Goal: Information Seeking & Learning: Learn about a topic

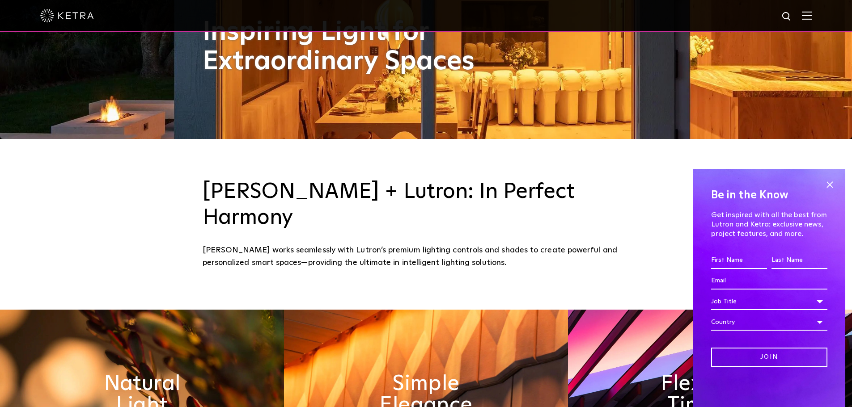
scroll to position [358, 0]
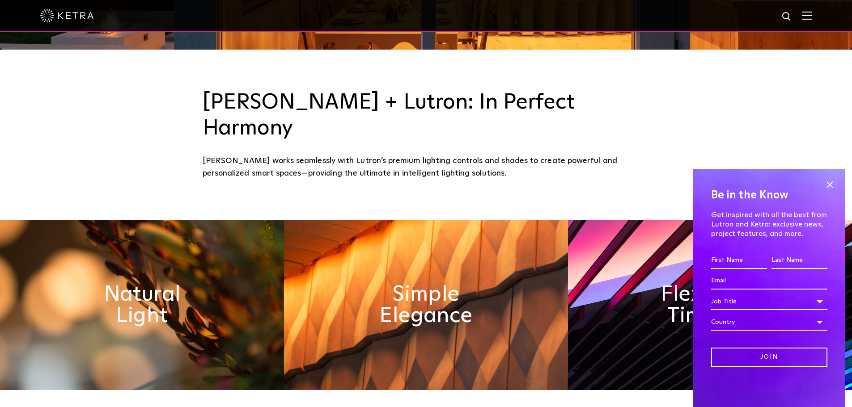
click at [831, 183] on span at bounding box center [829, 184] width 13 height 13
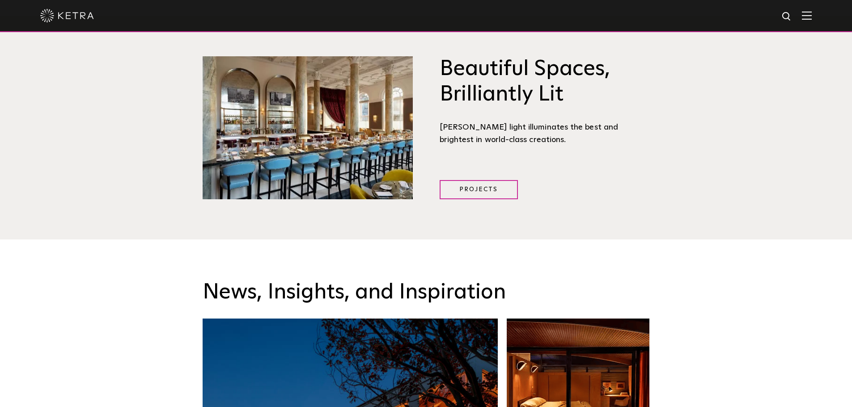
scroll to position [1076, 0]
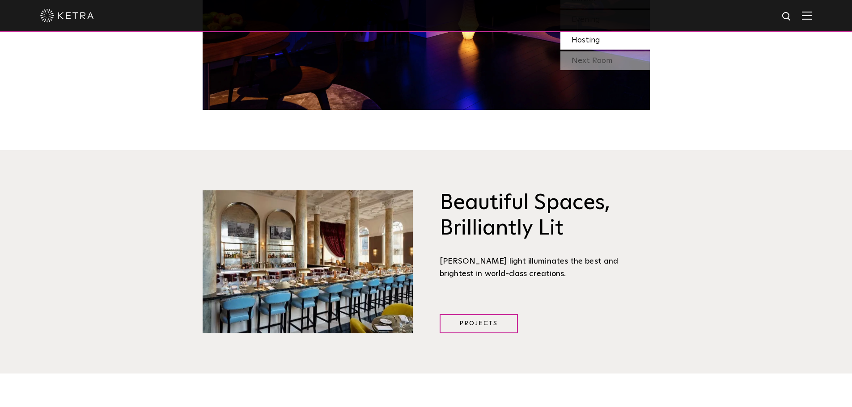
click at [810, 20] on span at bounding box center [807, 15] width 10 height 9
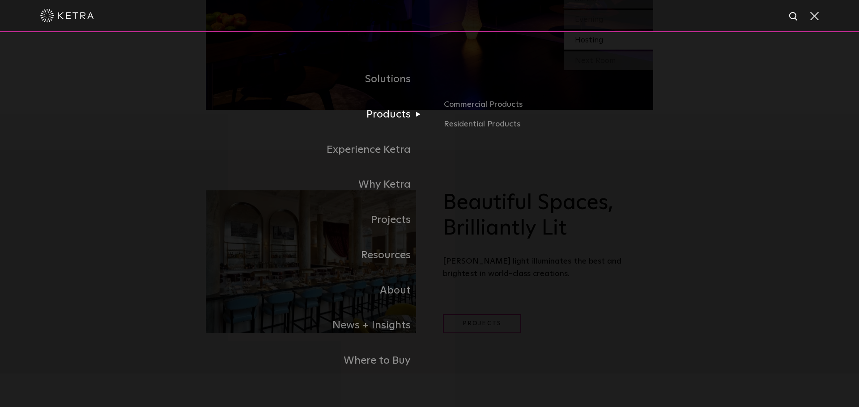
click at [414, 119] on link "Products" at bounding box center [318, 114] width 224 height 35
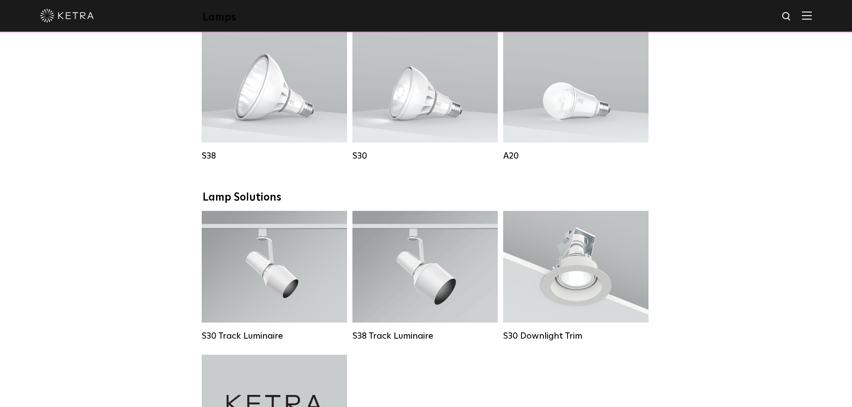
scroll to position [358, 0]
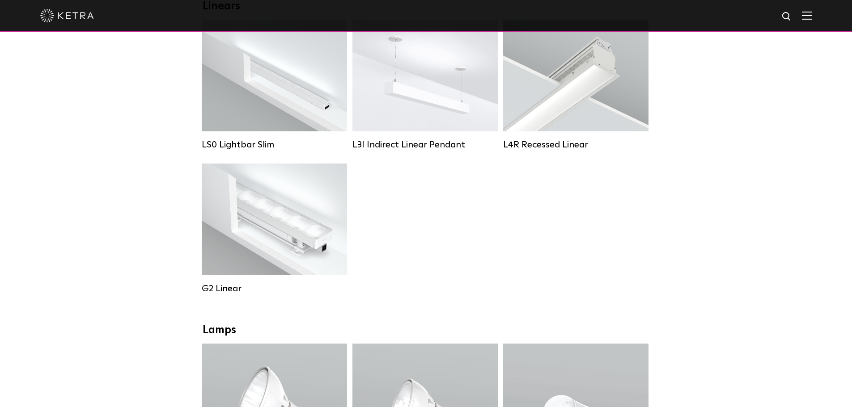
click at [812, 18] on img at bounding box center [807, 15] width 10 height 8
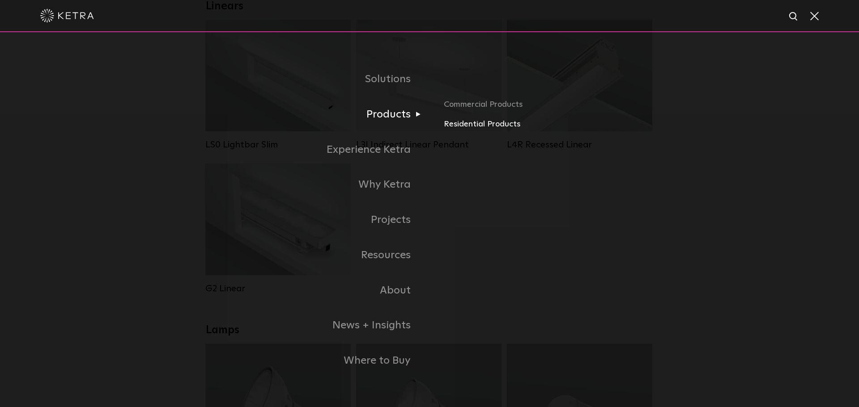
click at [474, 129] on link "Residential Products" at bounding box center [548, 124] width 209 height 13
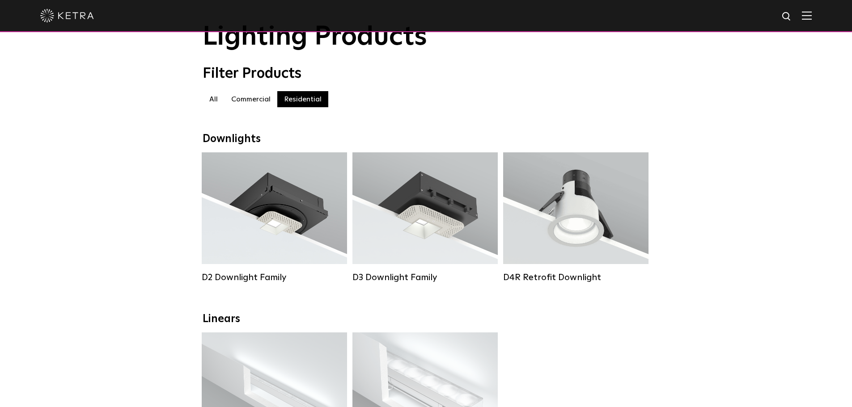
scroll to position [89, 0]
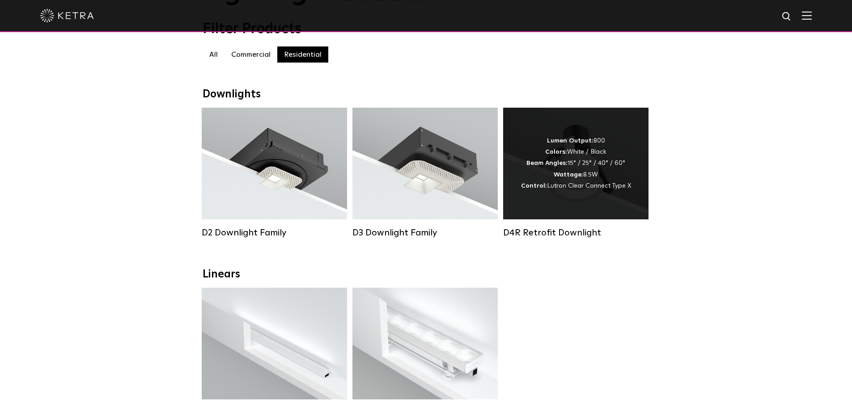
click at [564, 178] on strong "Wattage:" at bounding box center [569, 175] width 30 height 6
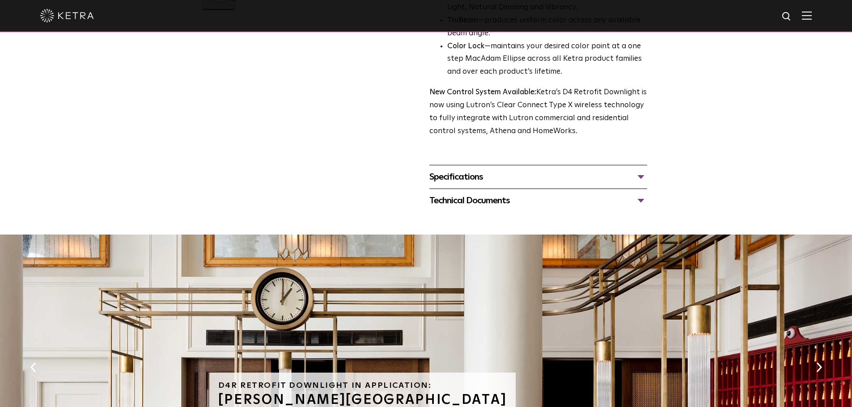
scroll to position [268, 0]
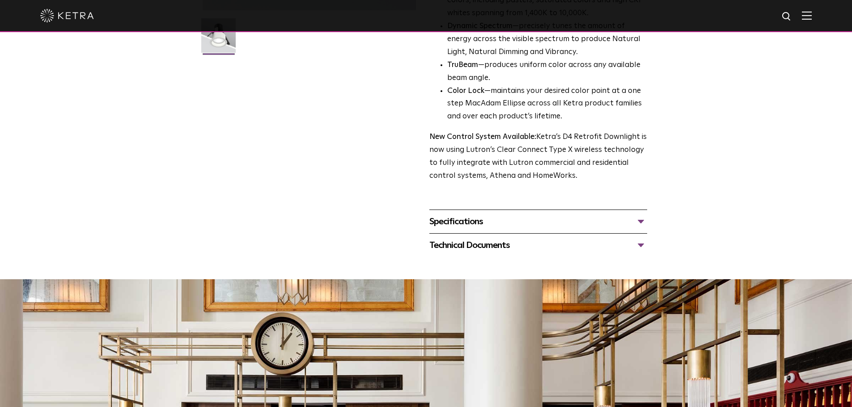
click at [450, 223] on div "Specifications" at bounding box center [538, 222] width 218 height 14
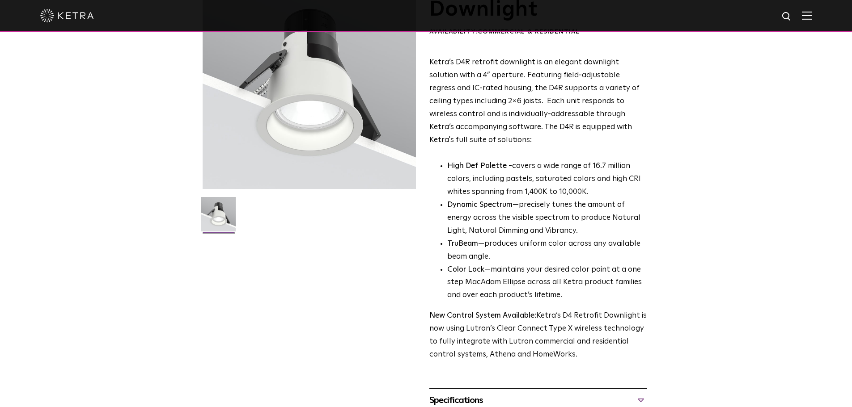
scroll to position [0, 0]
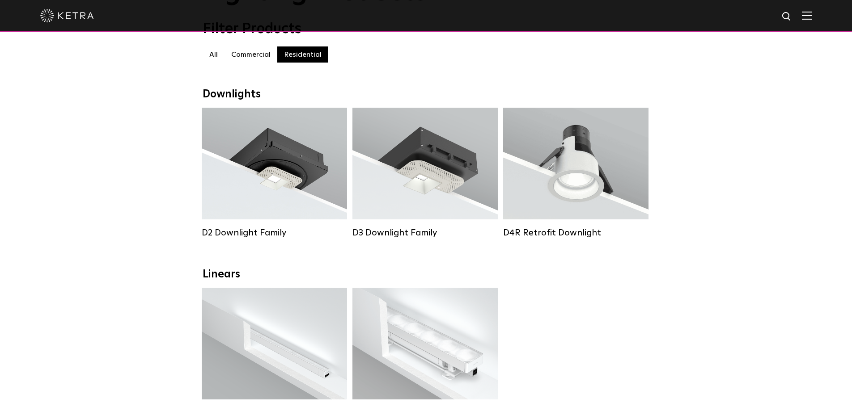
scroll to position [179, 0]
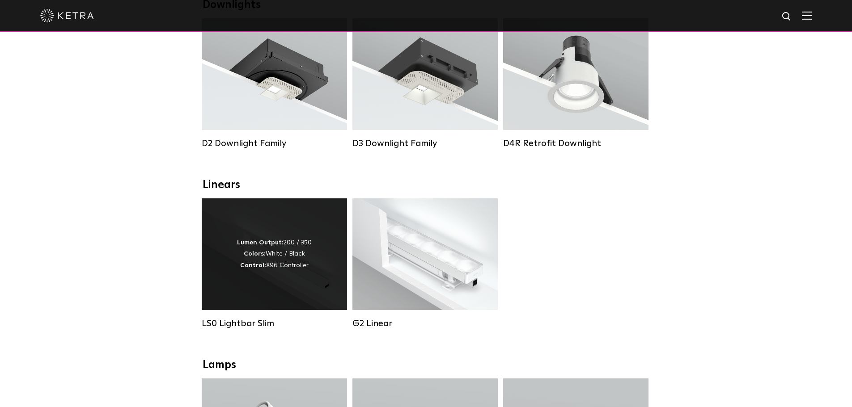
click at [251, 303] on div "Lumen Output: 200 / 350 Colors: White / Black Control: X96 Controller" at bounding box center [274, 255] width 145 height 112
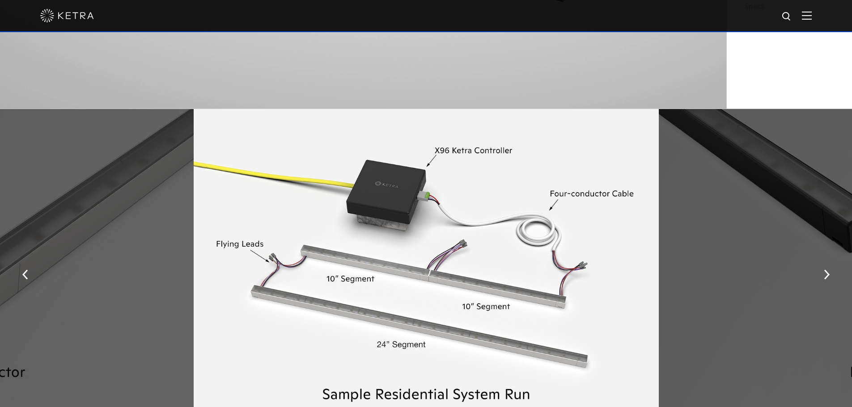
scroll to position [1163, 0]
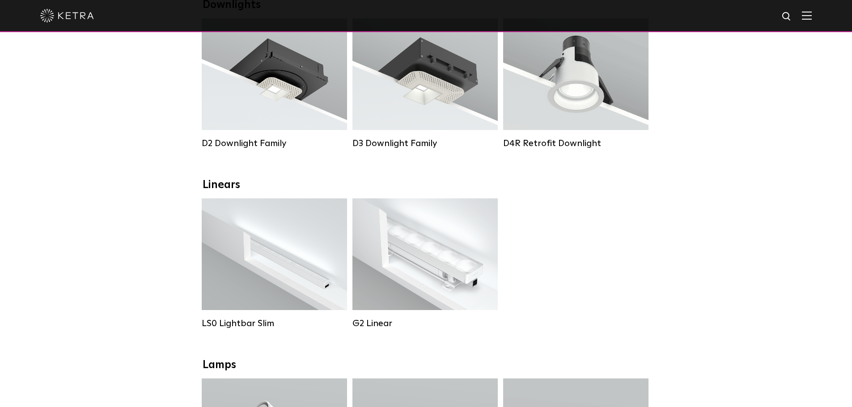
scroll to position [179, 0]
